Goal: Information Seeking & Learning: Learn about a topic

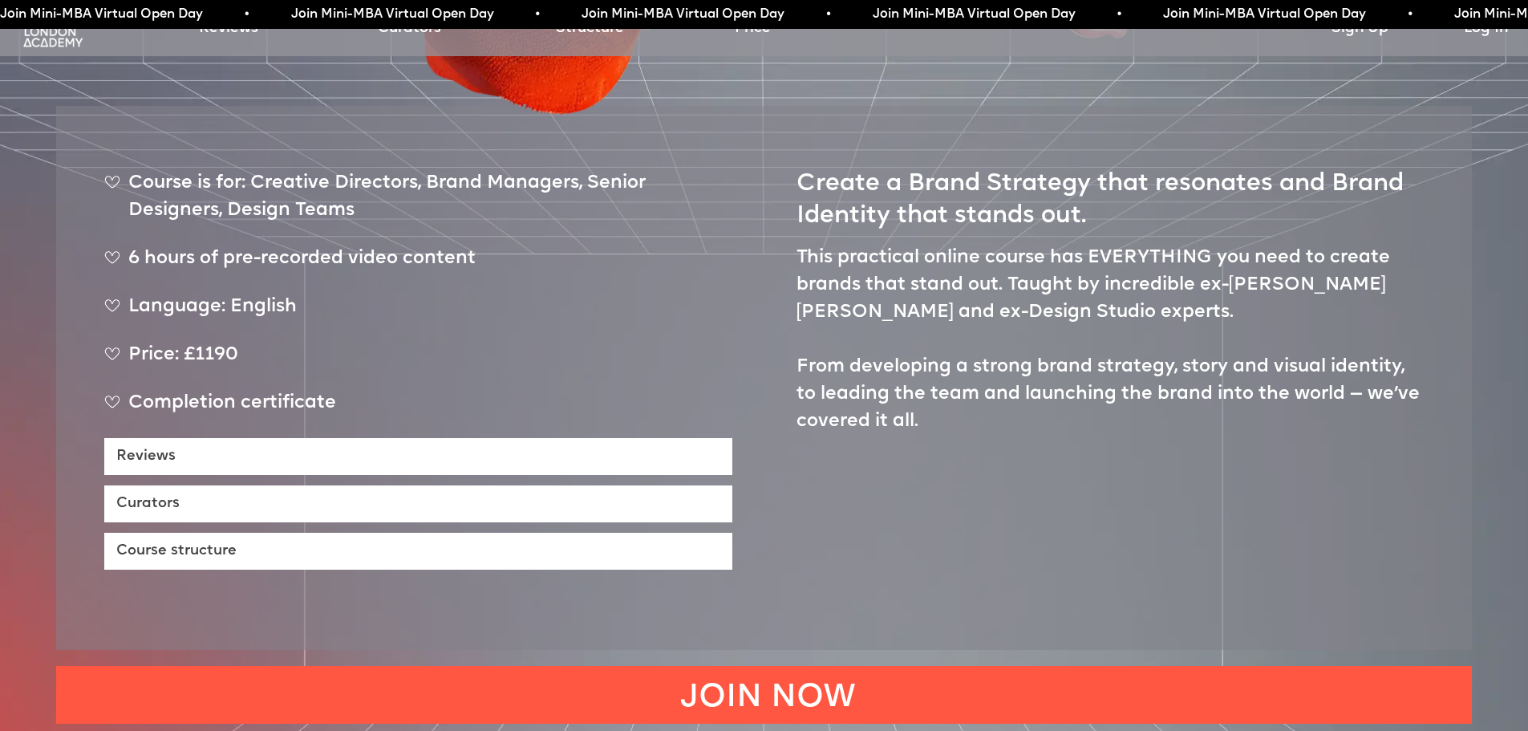
scroll to position [852, 0]
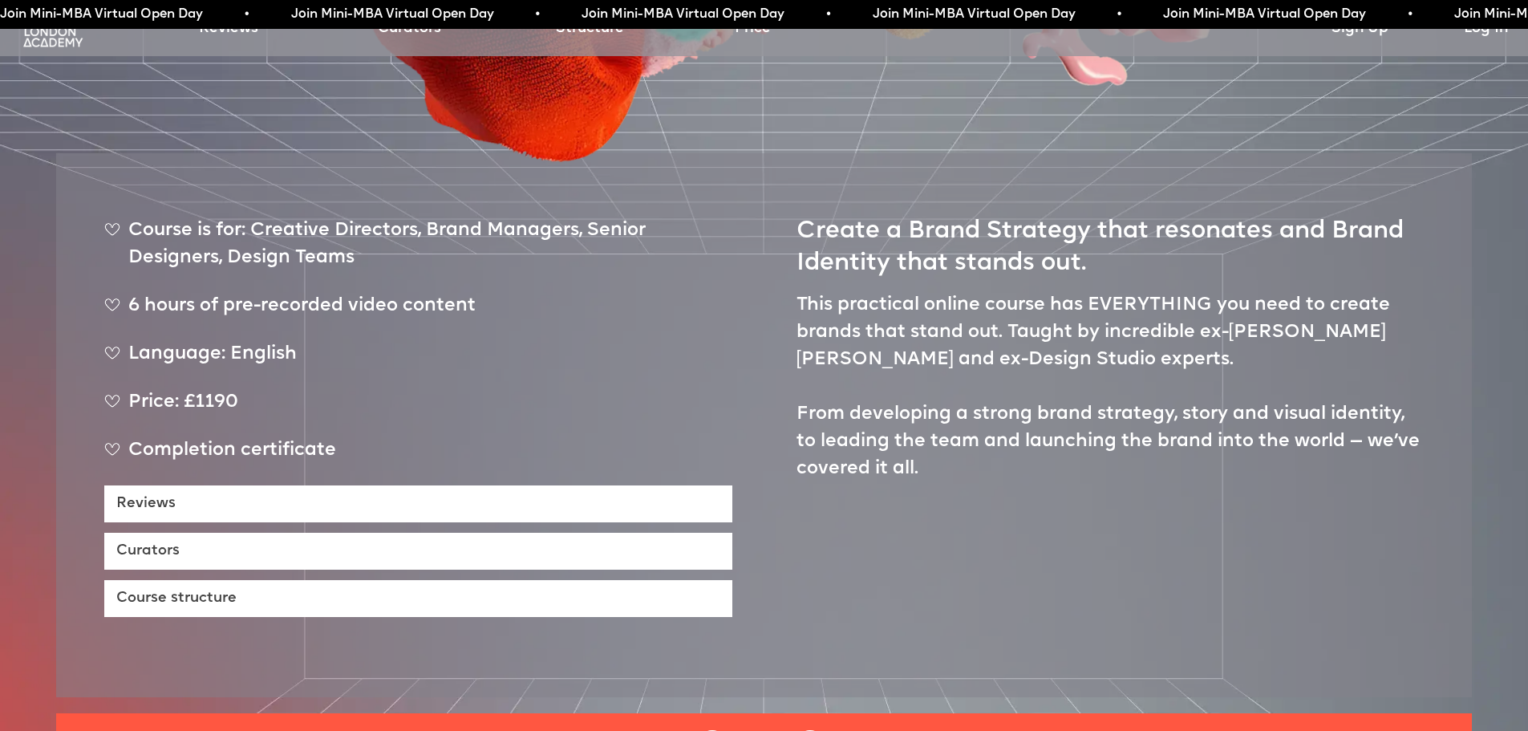
scroll to position [804, 0]
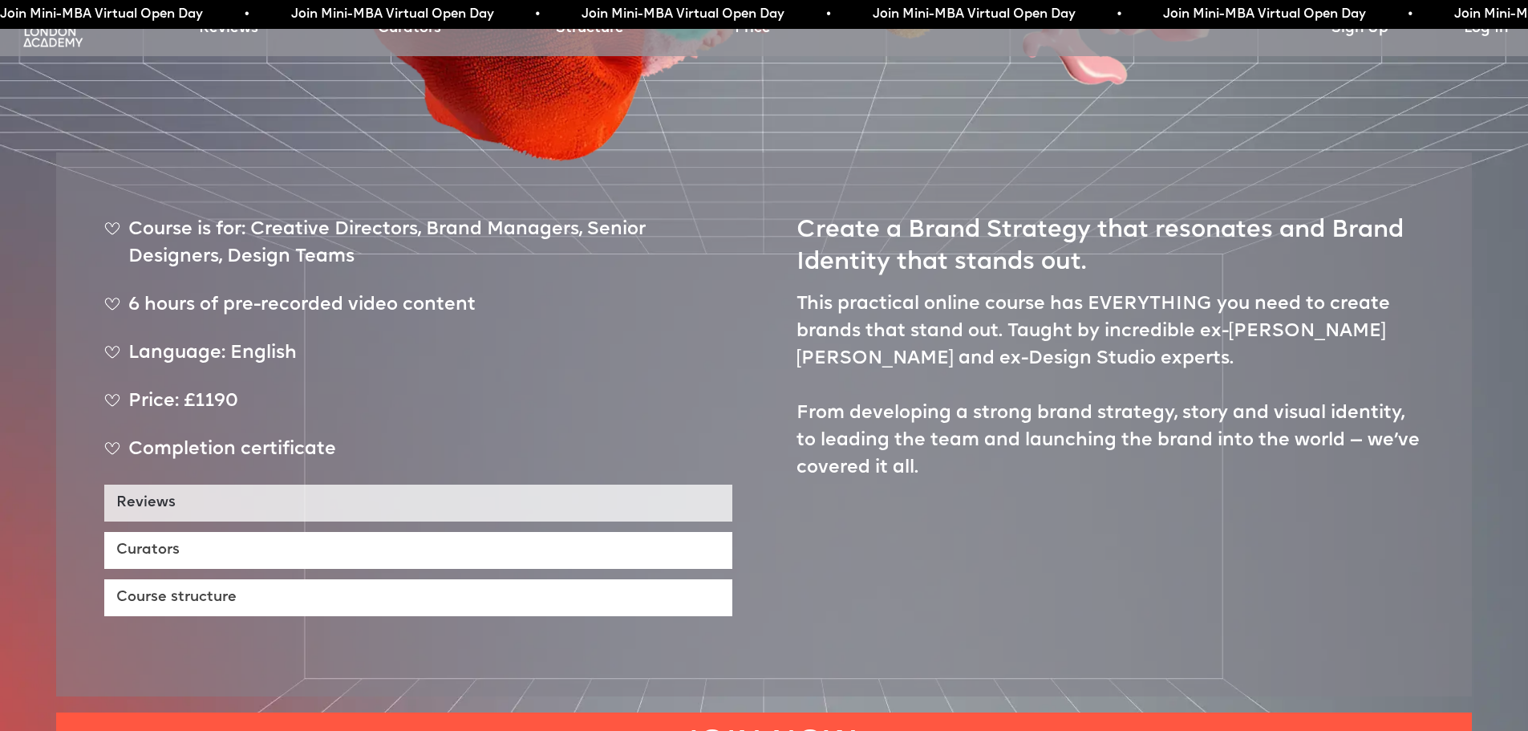
click at [279, 484] on link "Reviews" at bounding box center [418, 502] width 628 height 37
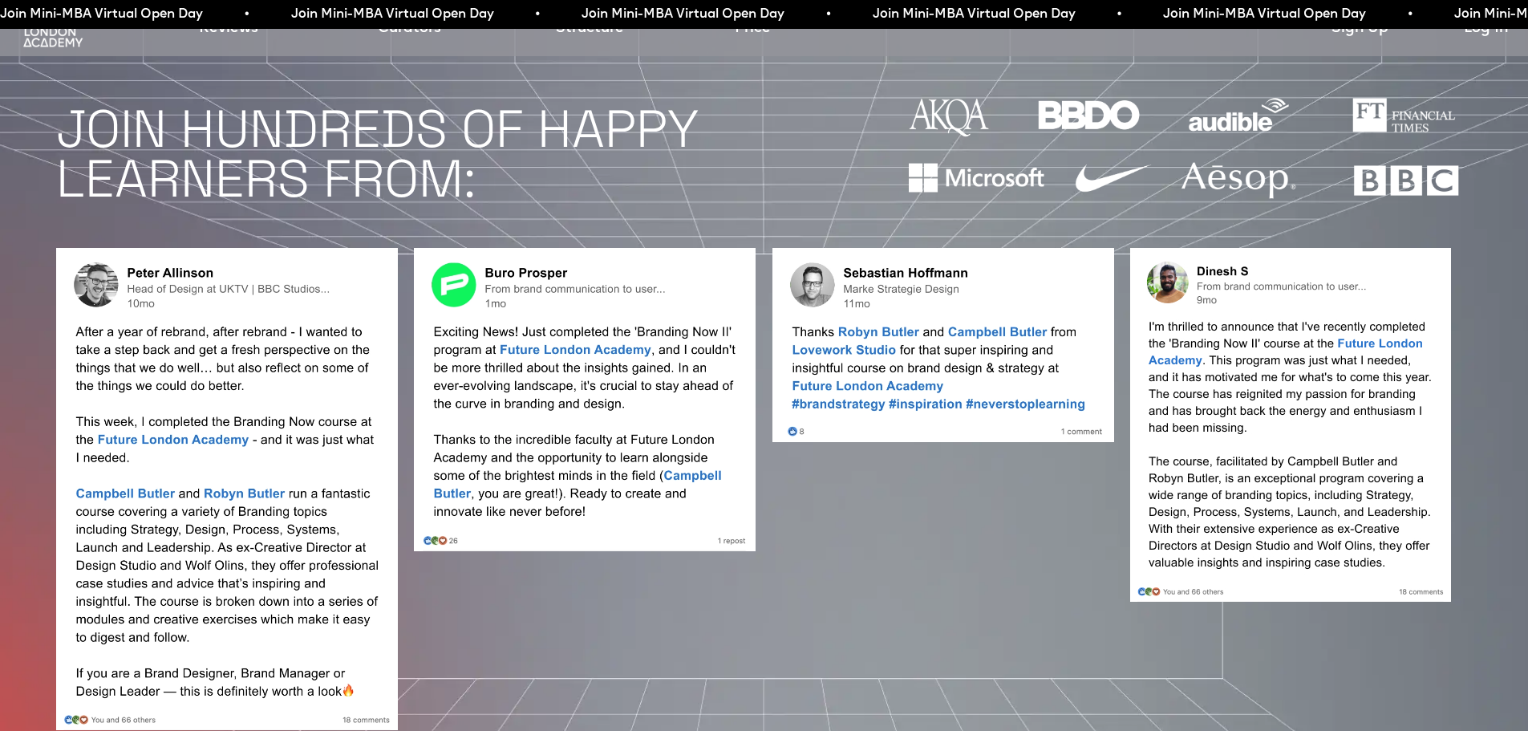
scroll to position [1587, 0]
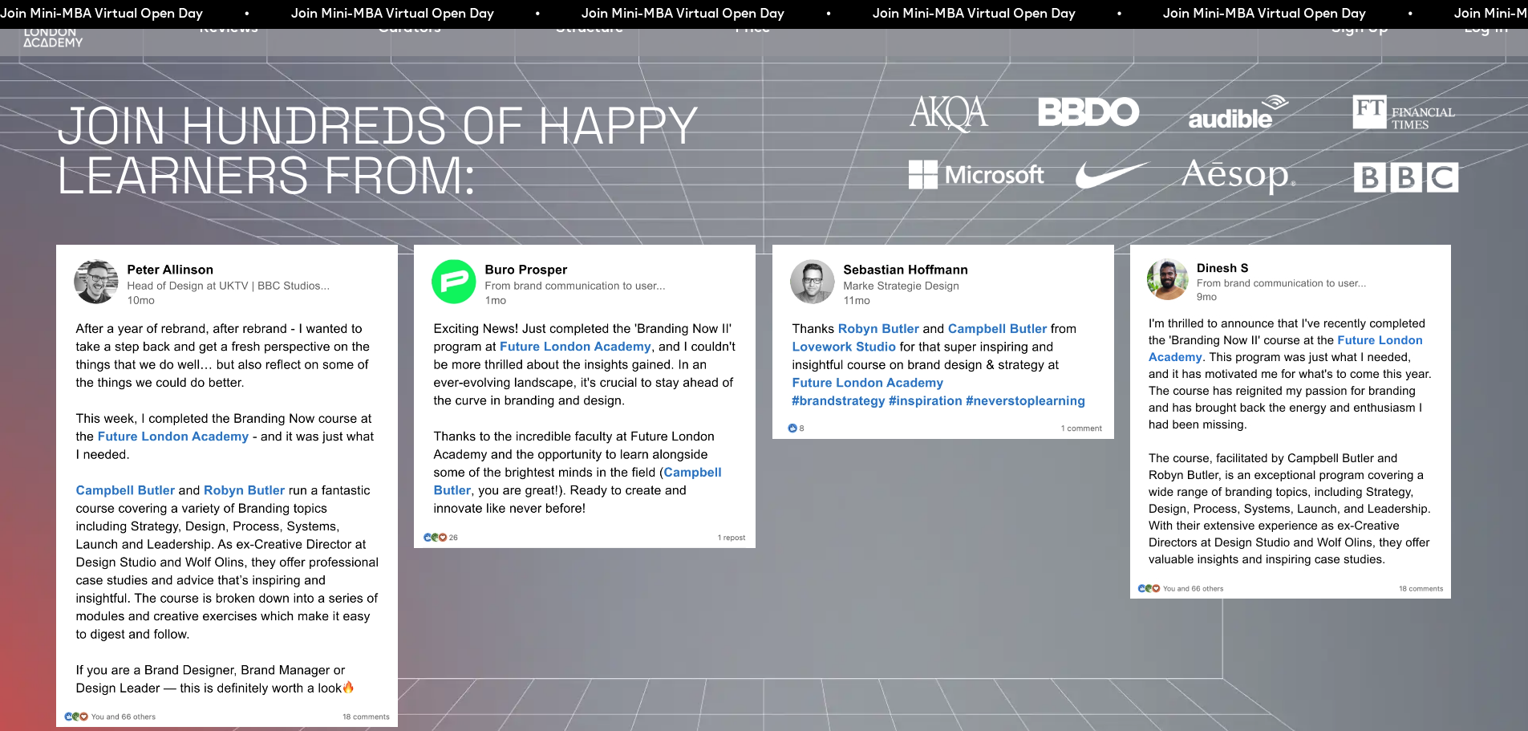
click at [279, 450] on img at bounding box center [227, 485] width 342 height 481
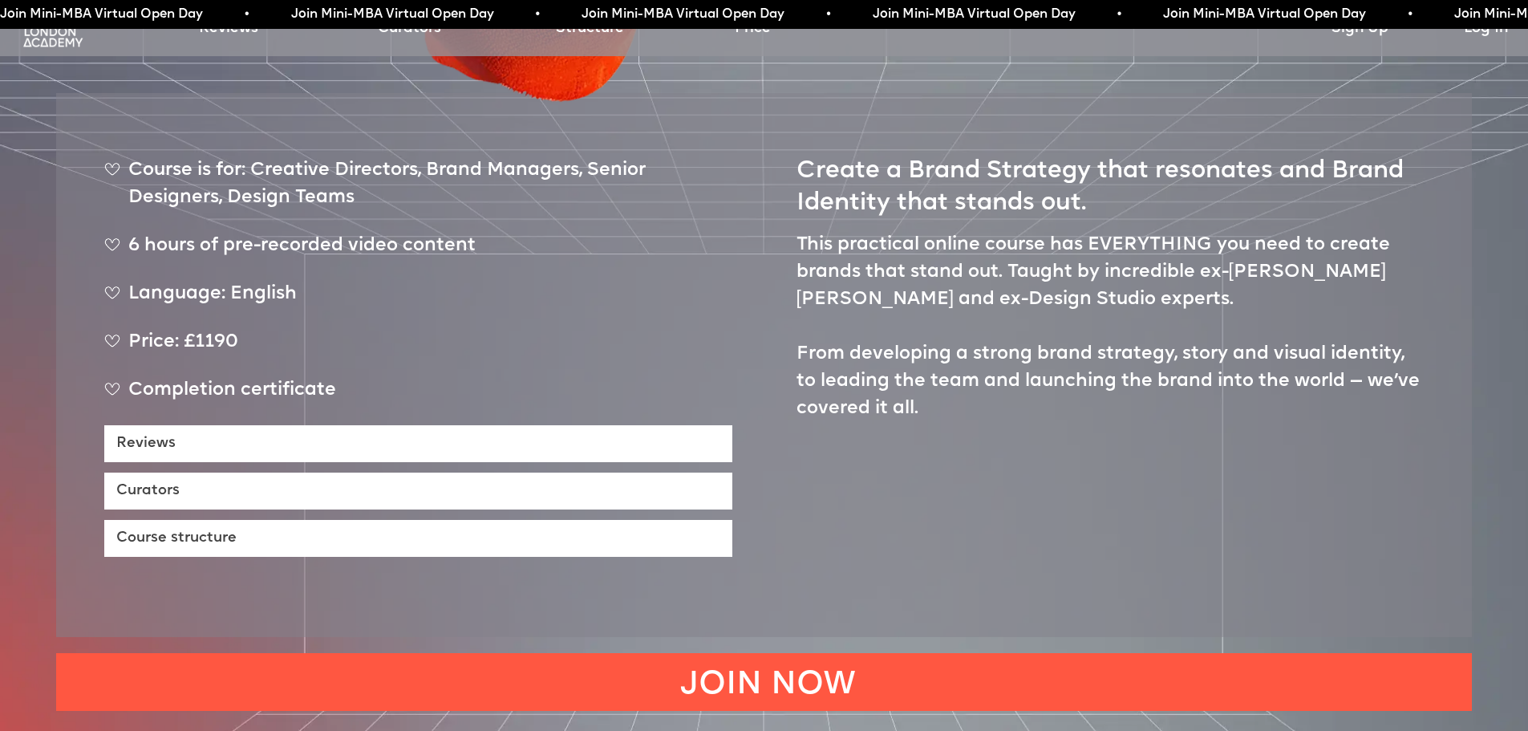
scroll to position [0, 0]
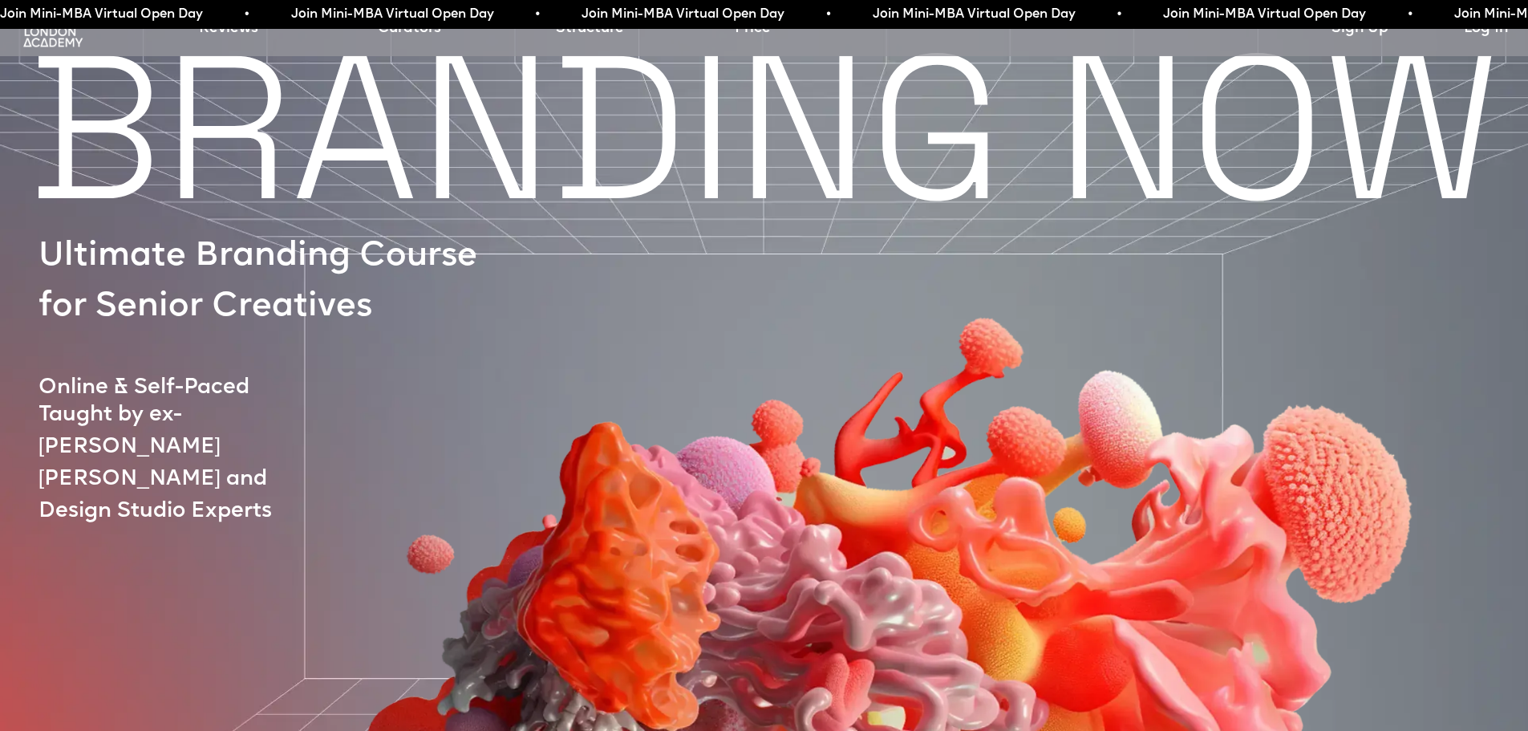
scroll to position [804, 0]
